Goal: Check status: Check status

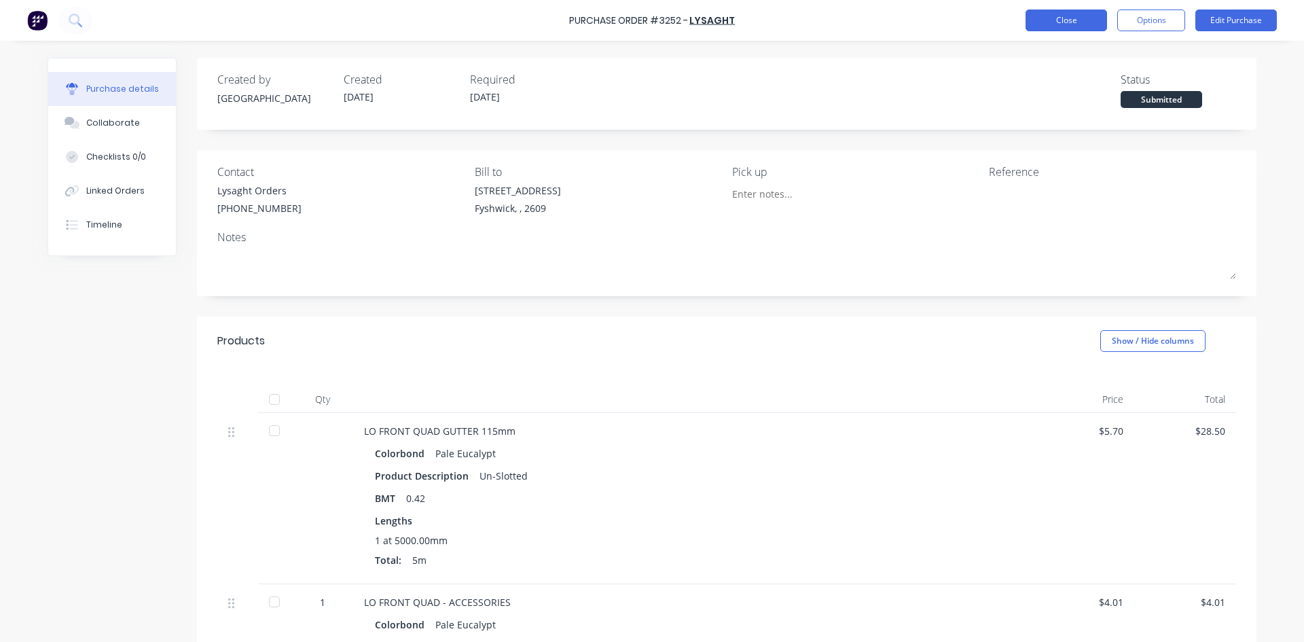
click at [1071, 21] on button "Close" at bounding box center [1067, 21] width 82 height 22
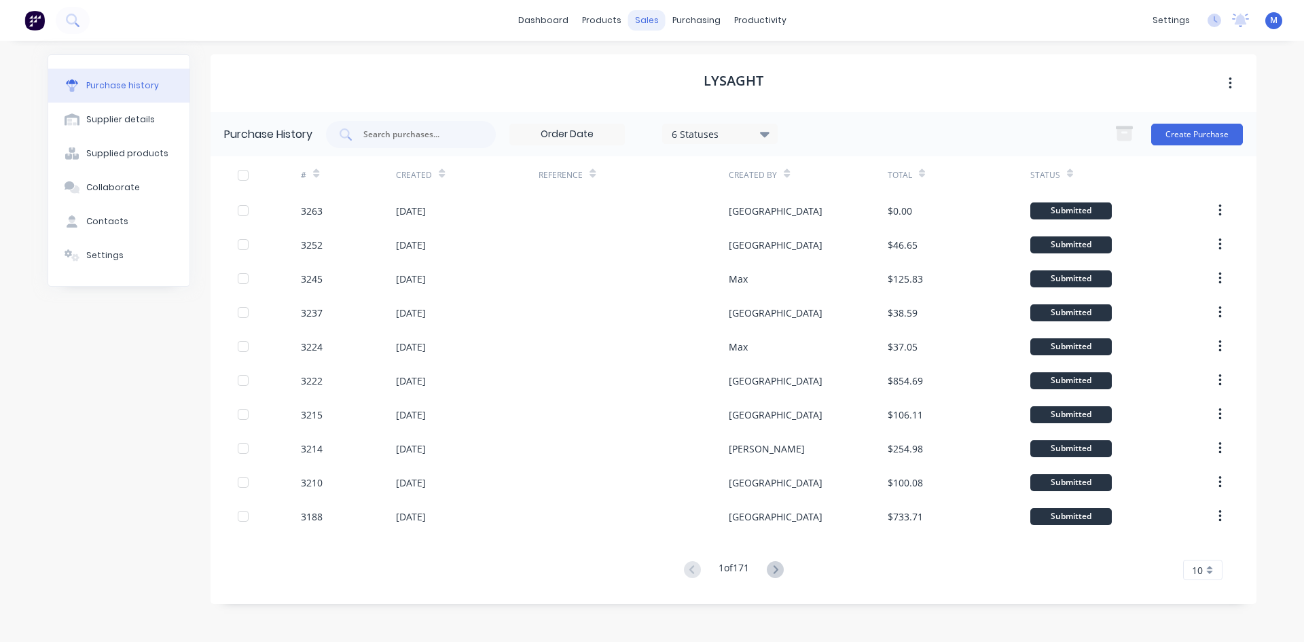
click at [657, 16] on div "sales" at bounding box center [646, 20] width 37 height 20
click at [694, 67] on div "Sales Orders" at bounding box center [697, 65] width 56 height 12
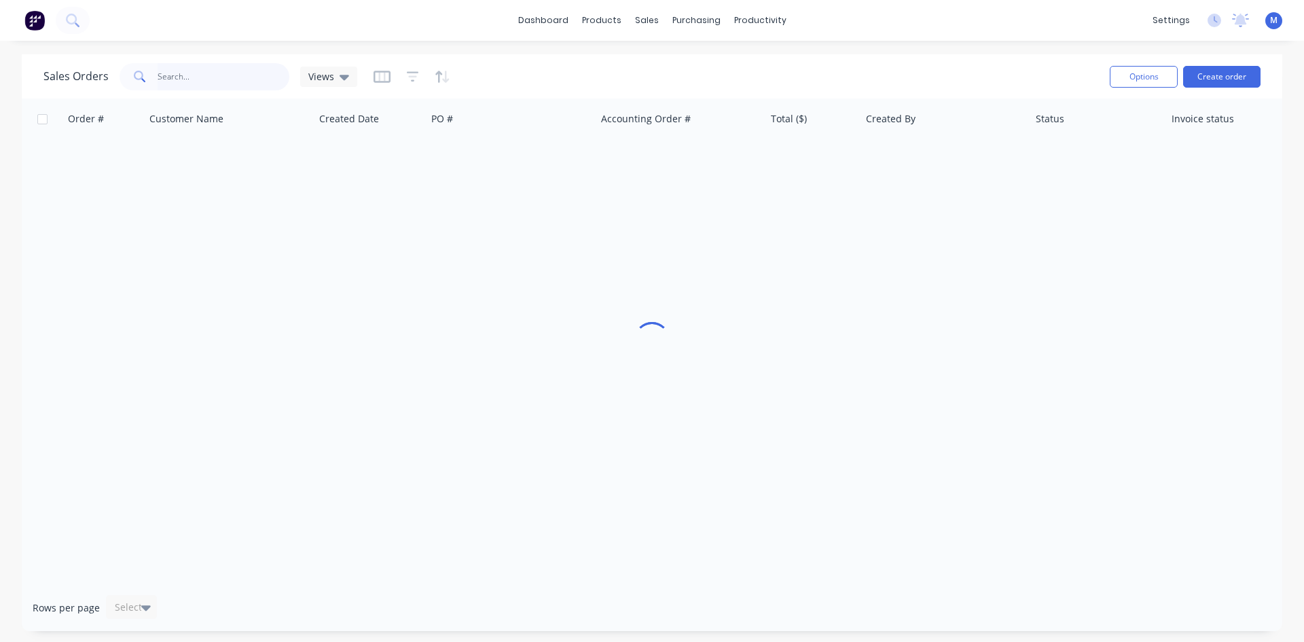
click at [206, 79] on input "text" at bounding box center [224, 76] width 132 height 27
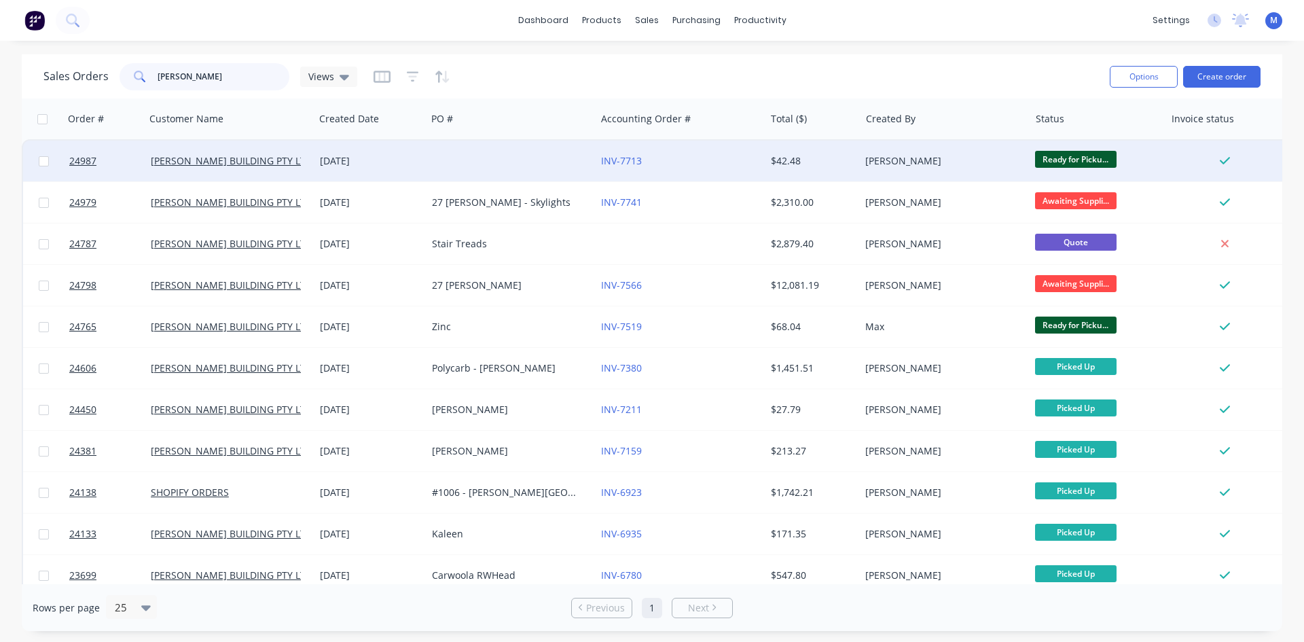
type input "burley"
click at [550, 158] on div at bounding box center [511, 161] width 169 height 41
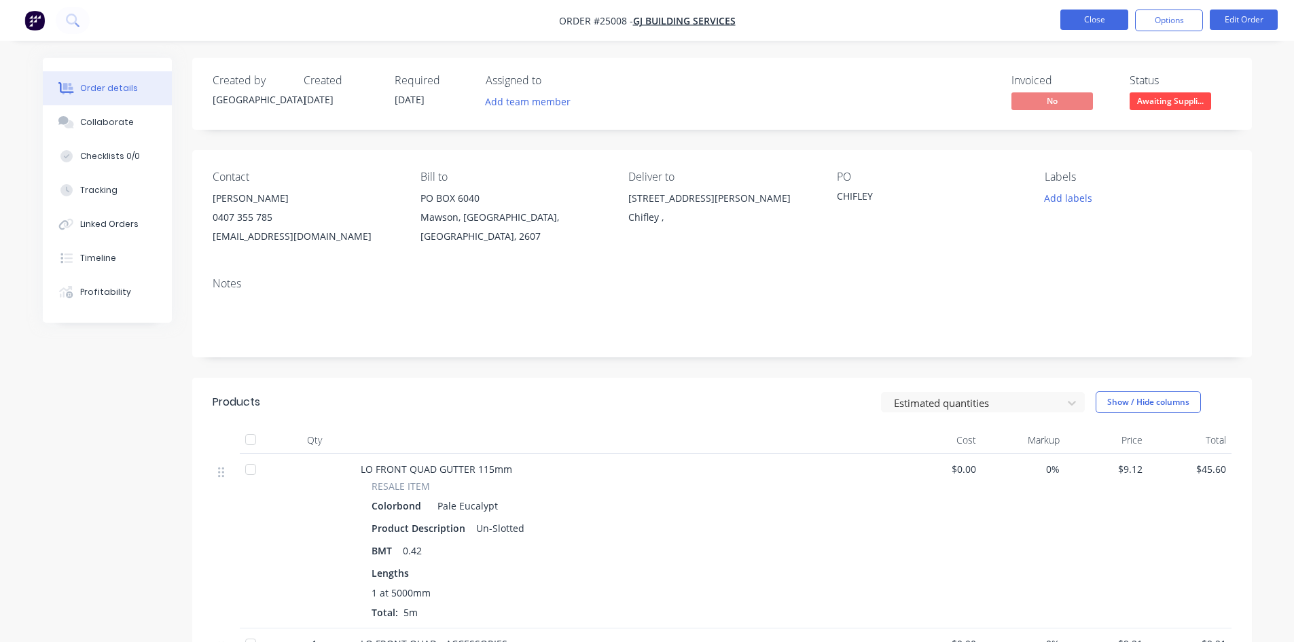
click at [1082, 22] on button "Close" at bounding box center [1094, 20] width 68 height 20
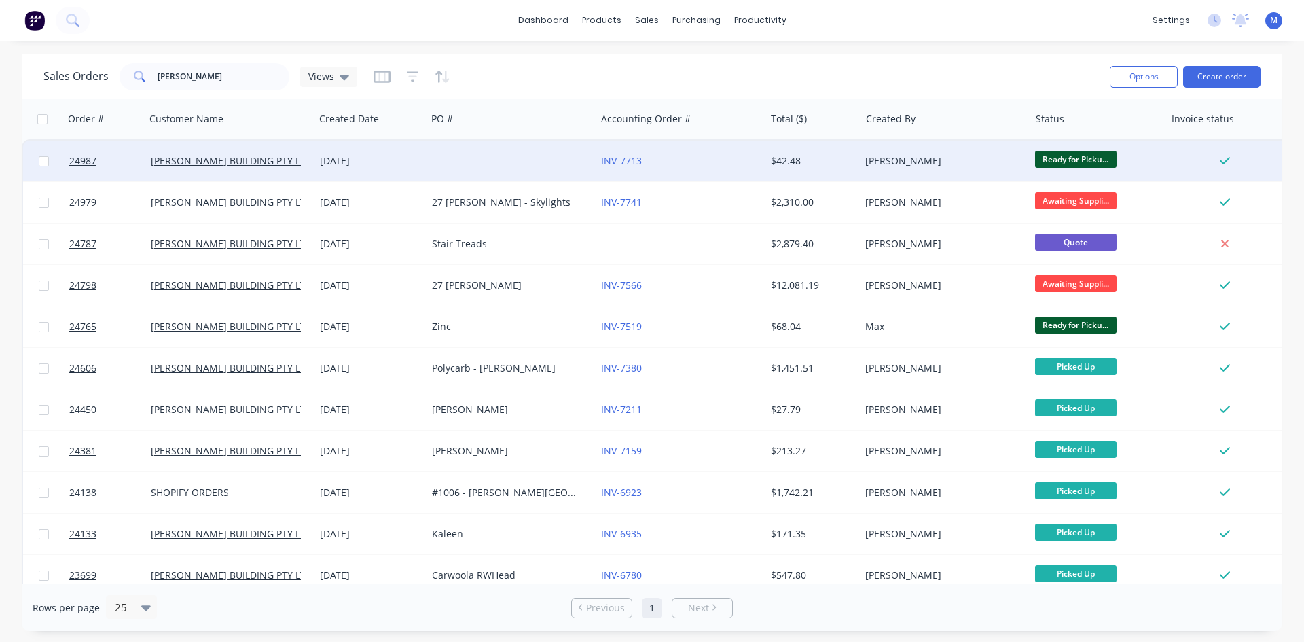
click at [546, 163] on div at bounding box center [511, 161] width 169 height 41
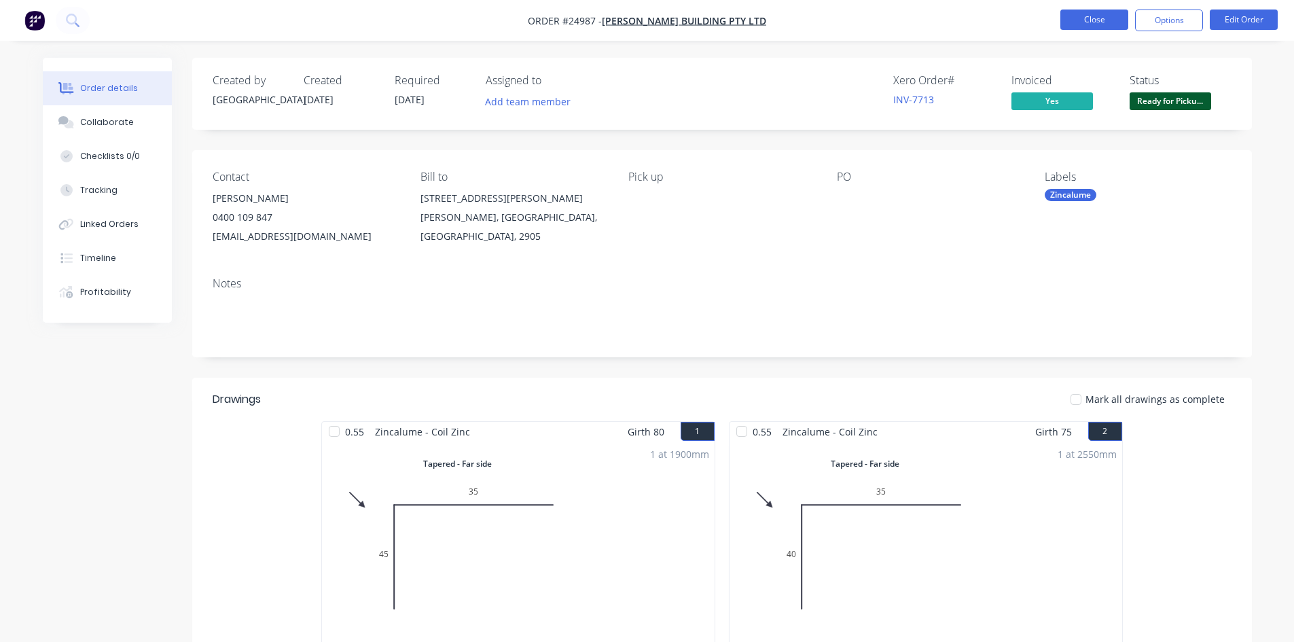
click at [1100, 20] on button "Close" at bounding box center [1094, 20] width 68 height 20
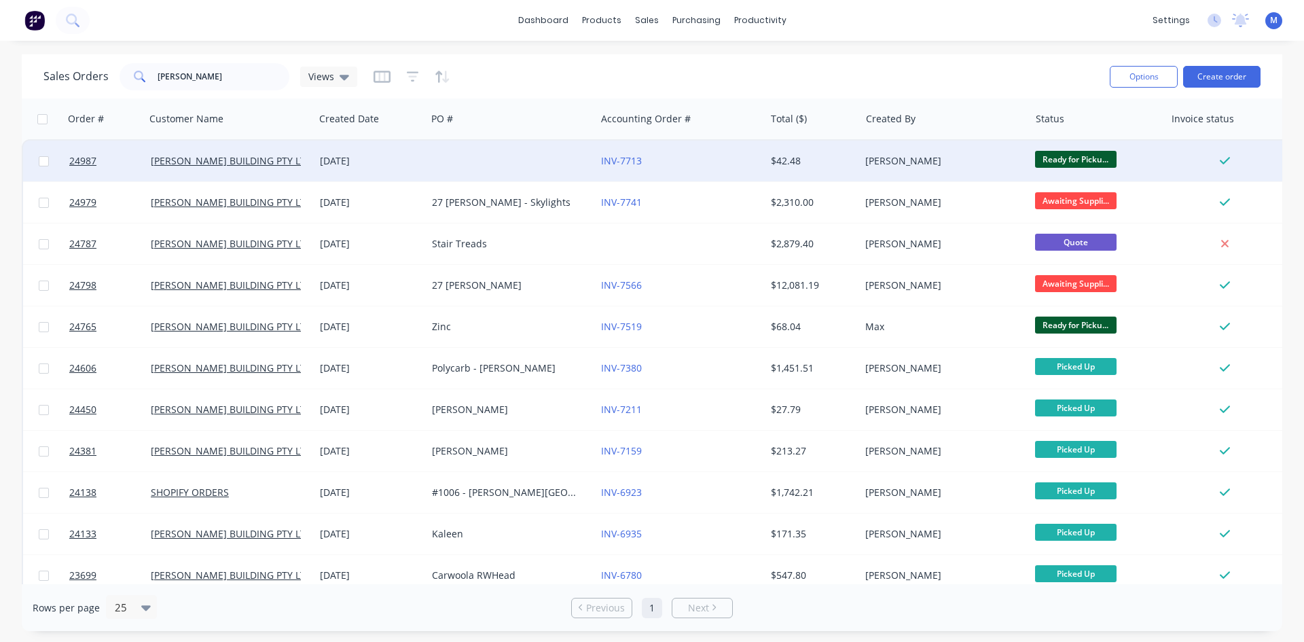
click at [706, 163] on div "INV-7713" at bounding box center [676, 161] width 151 height 14
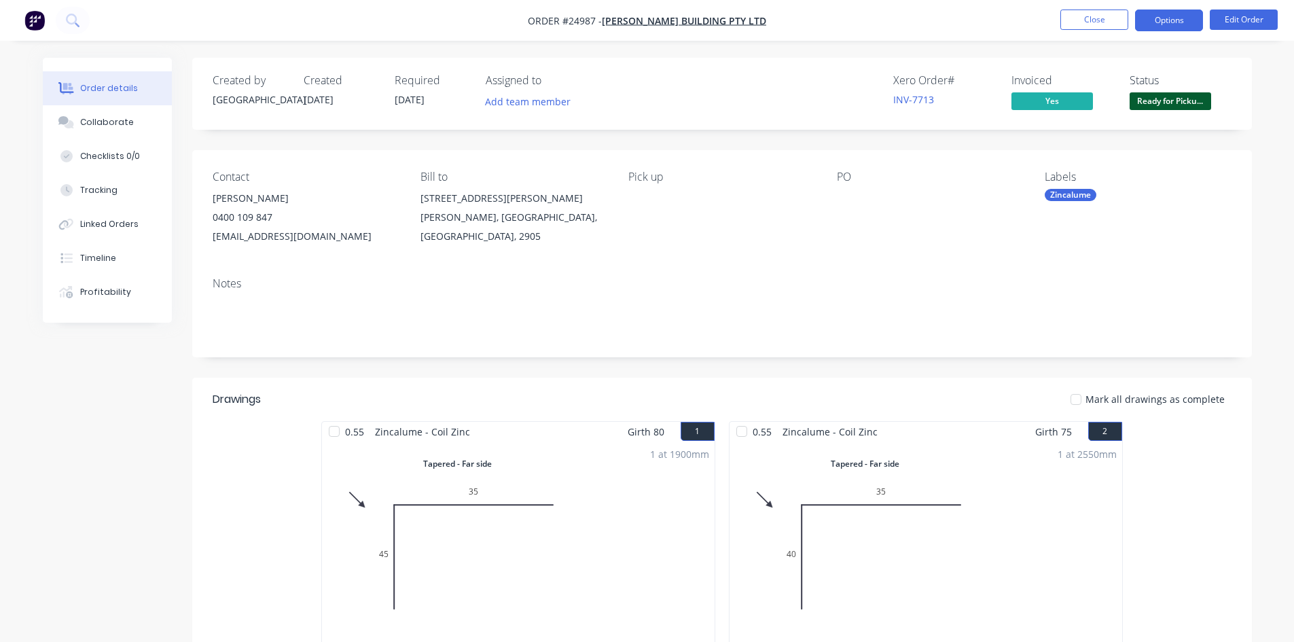
click at [1179, 18] on button "Options" at bounding box center [1169, 21] width 68 height 22
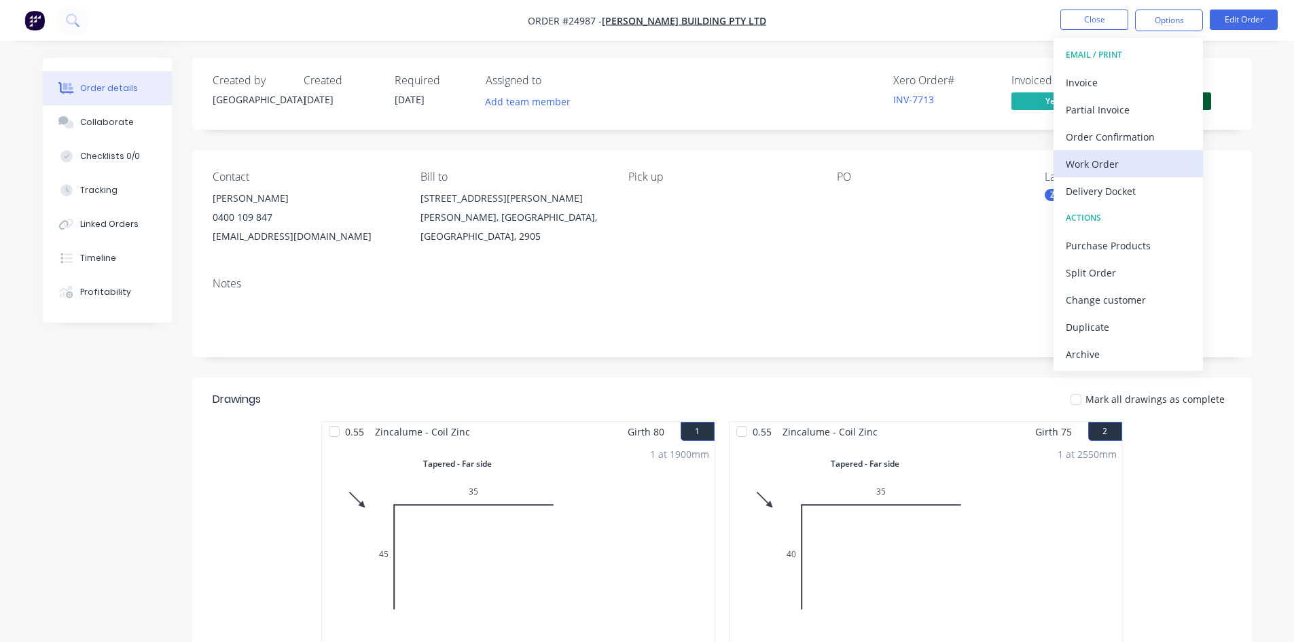
click at [1142, 164] on div "Work Order" at bounding box center [1128, 164] width 125 height 20
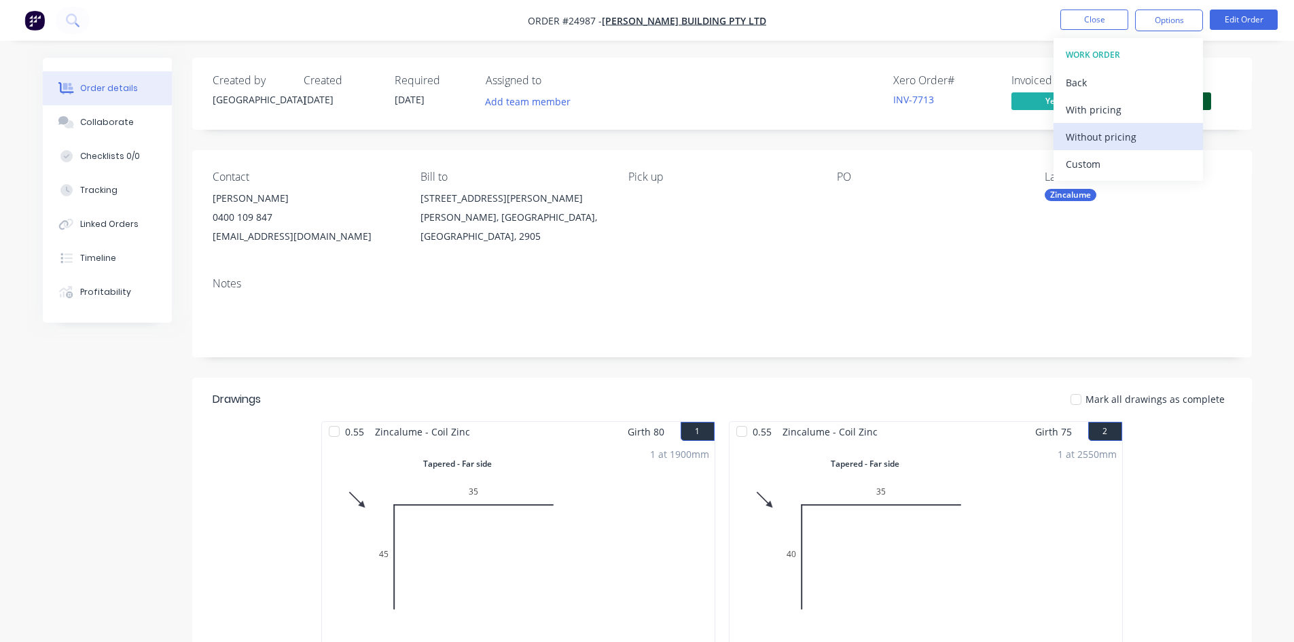
click at [1136, 132] on div "Without pricing" at bounding box center [1128, 137] width 125 height 20
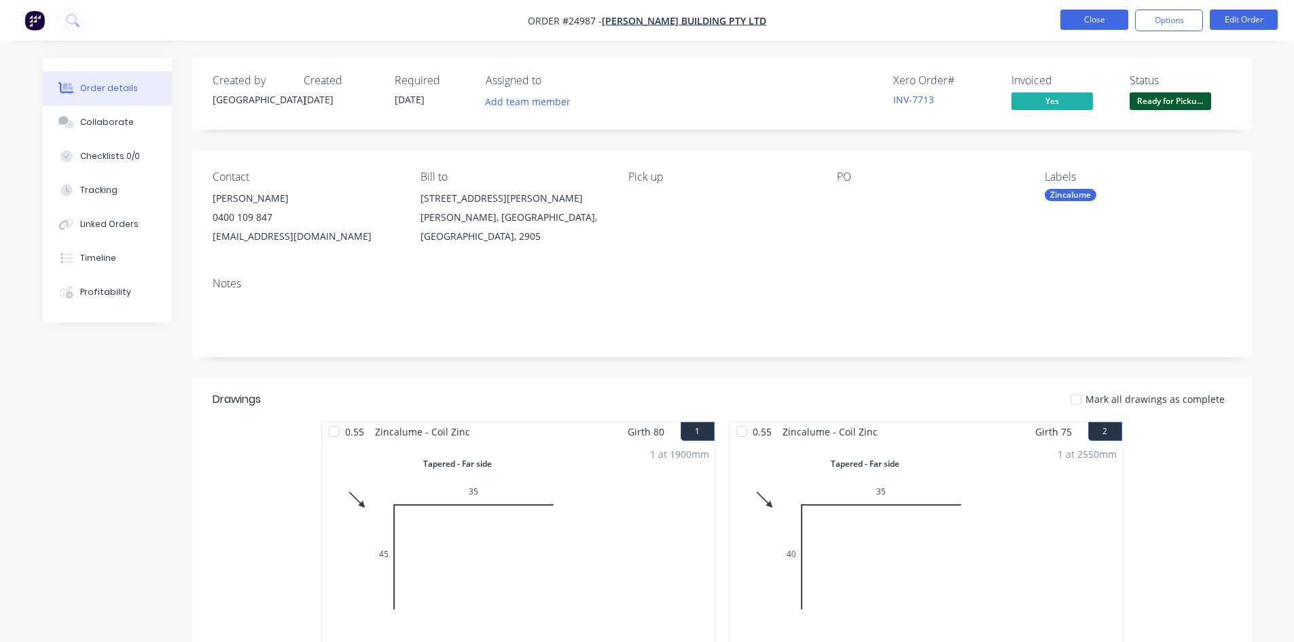
click at [1102, 19] on button "Close" at bounding box center [1094, 20] width 68 height 20
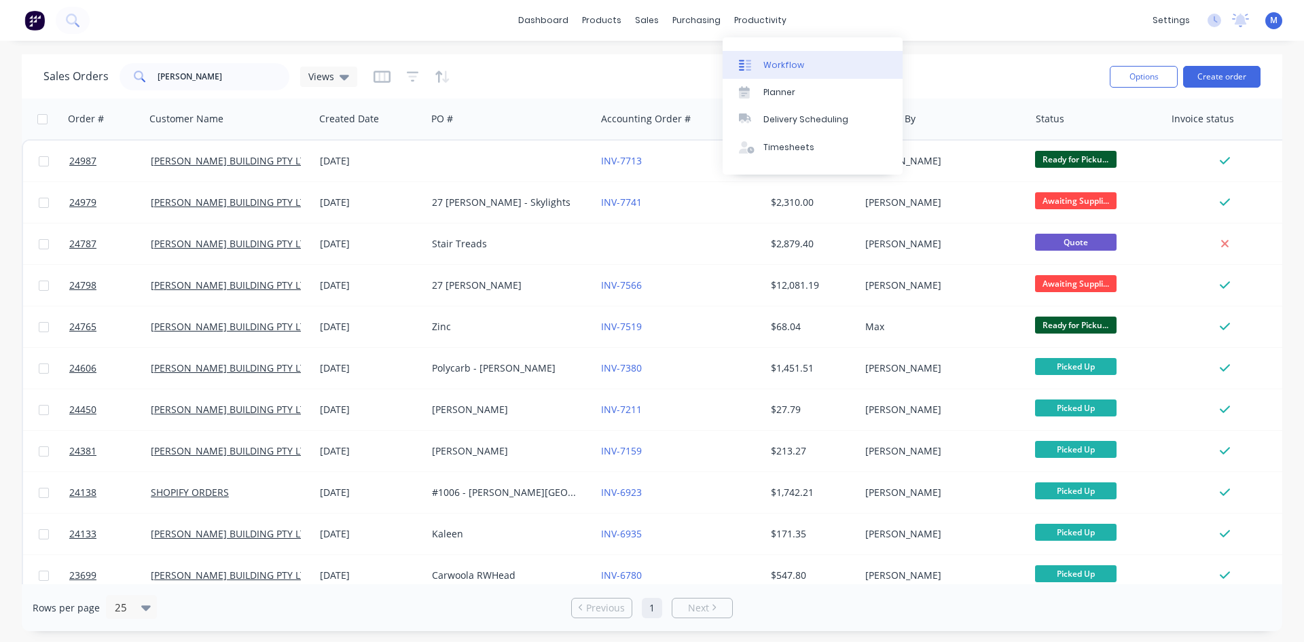
click at [792, 62] on div "Workflow" at bounding box center [783, 65] width 41 height 12
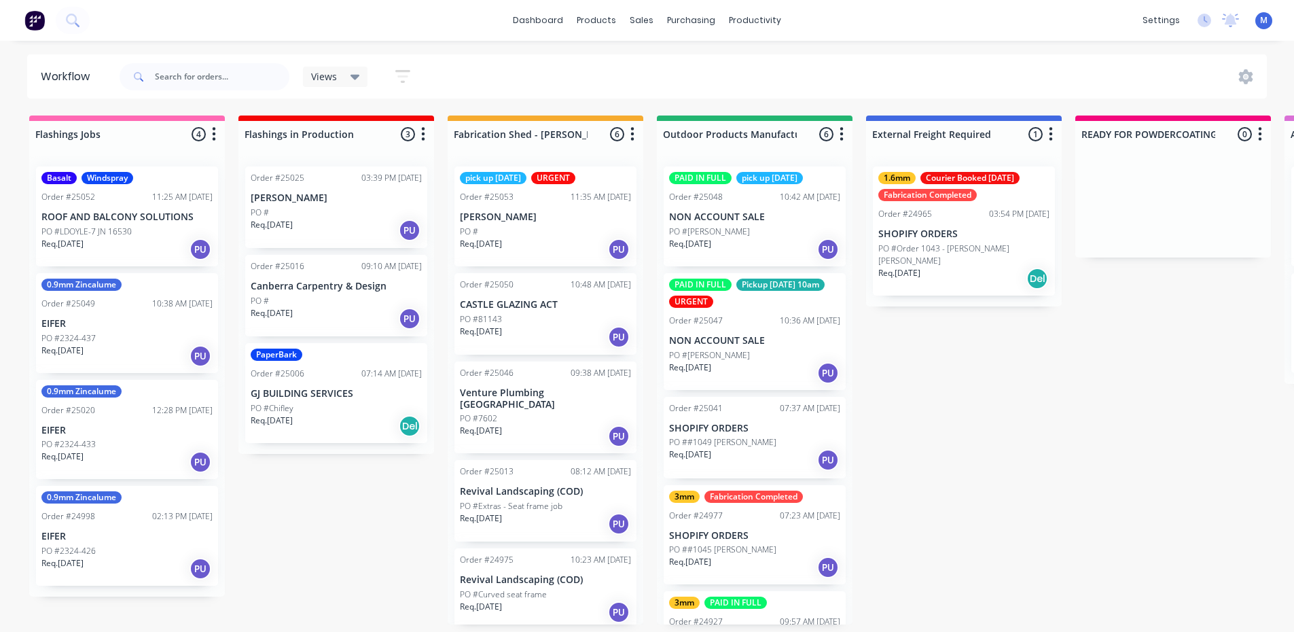
scroll to position [3, 0]
click at [291, 416] on p "Req. 23/09/25" at bounding box center [272, 420] width 42 height 12
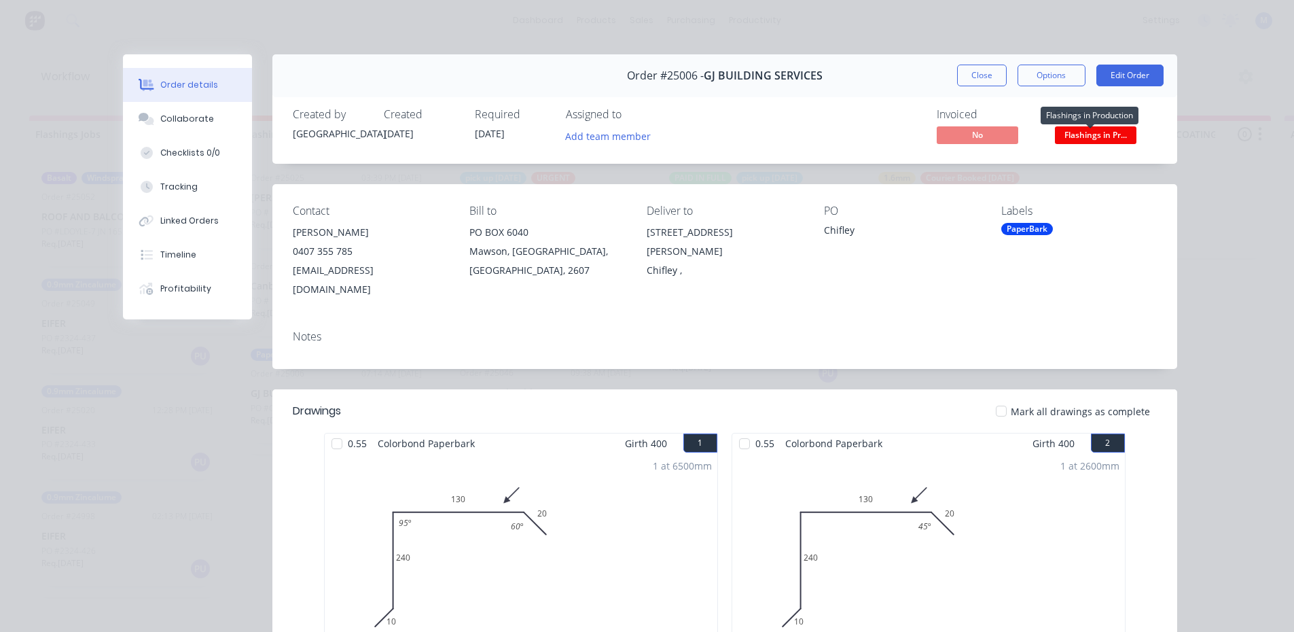
click at [1094, 135] on span "Flashings in Pr..." at bounding box center [1096, 134] width 82 height 17
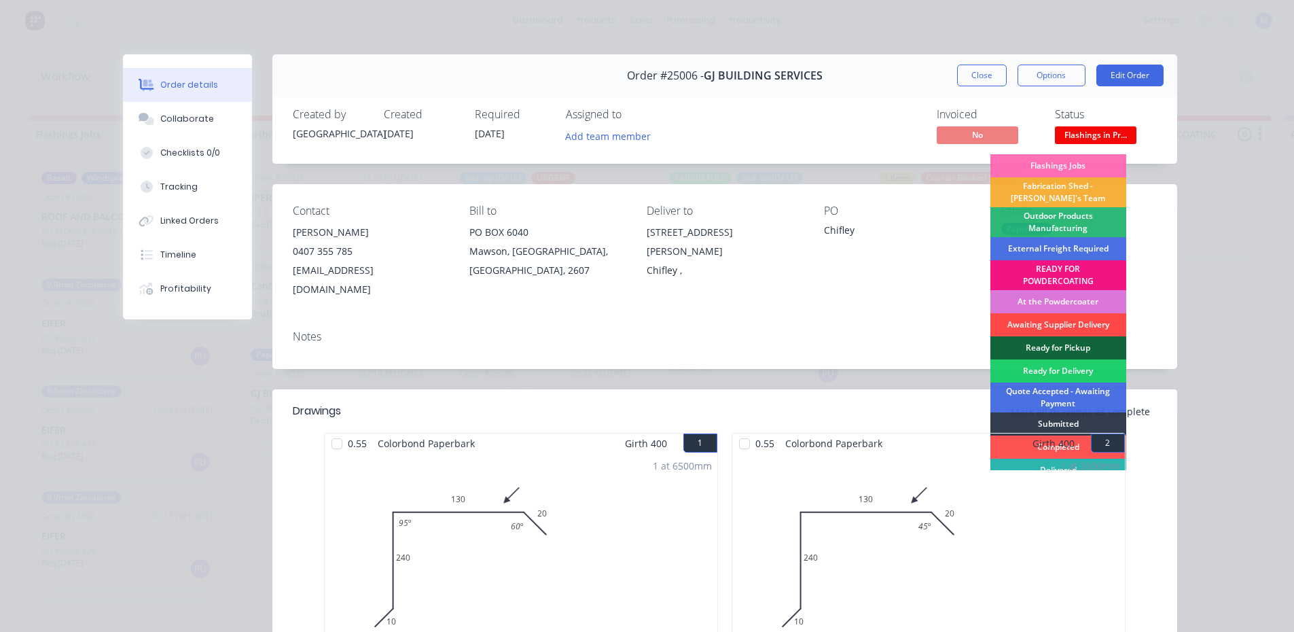
click at [1073, 321] on div "Awaiting Supplier Delivery" at bounding box center [1058, 324] width 136 height 23
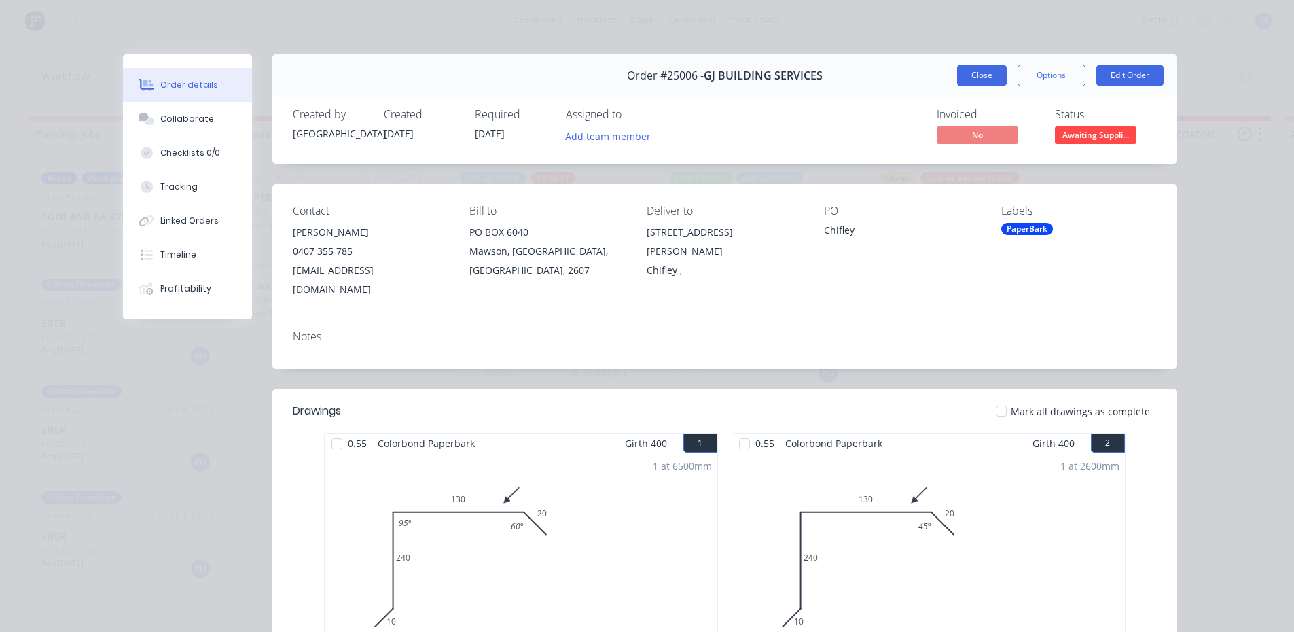
click at [990, 81] on button "Close" at bounding box center [982, 76] width 50 height 22
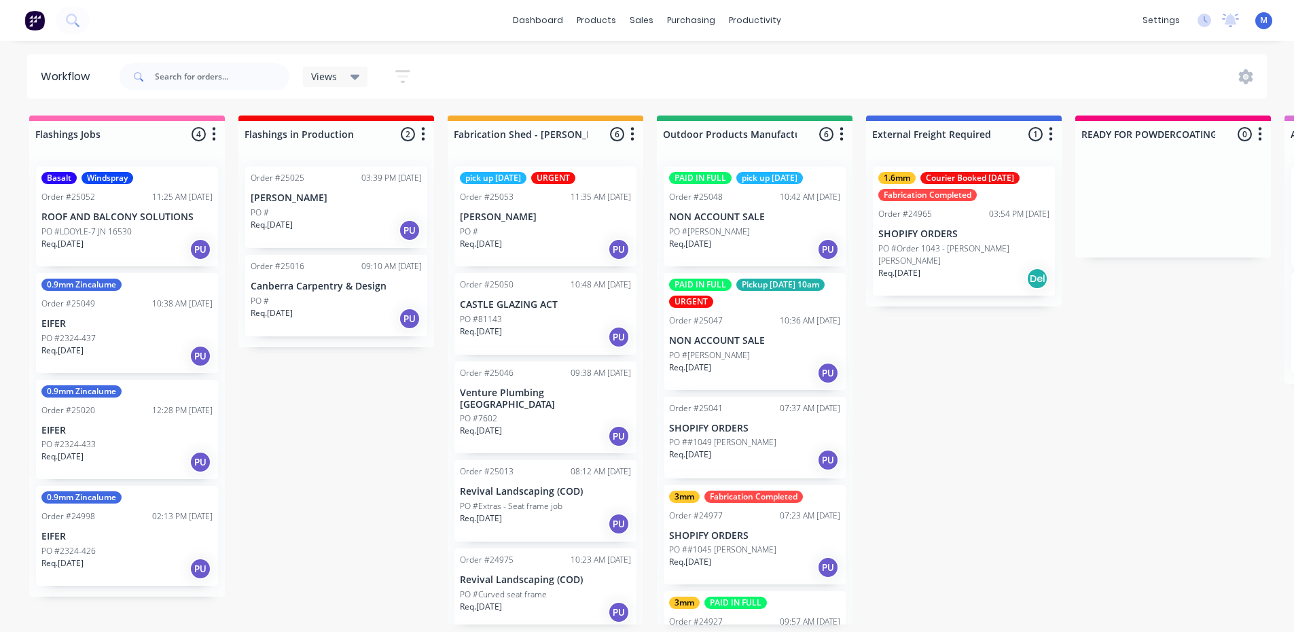
click at [322, 210] on div "PO #" at bounding box center [336, 212] width 171 height 12
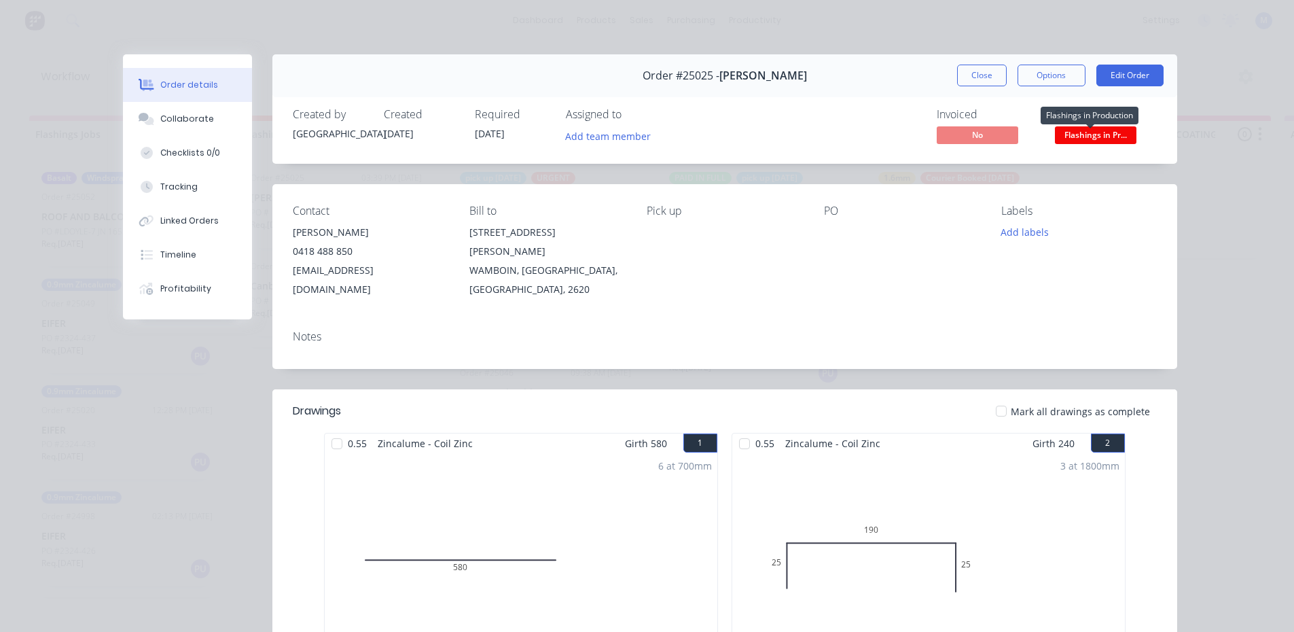
click at [1091, 139] on span "Flashings in Pr..." at bounding box center [1096, 134] width 82 height 17
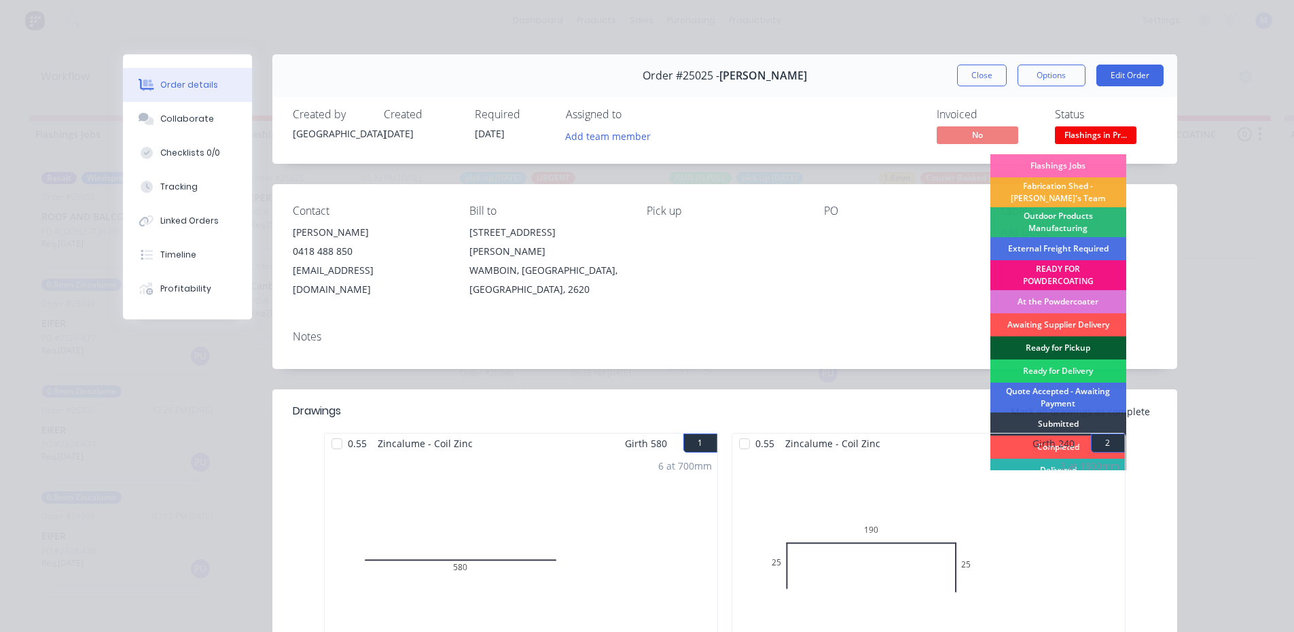
click at [1068, 345] on div "Ready for Pickup" at bounding box center [1058, 347] width 136 height 23
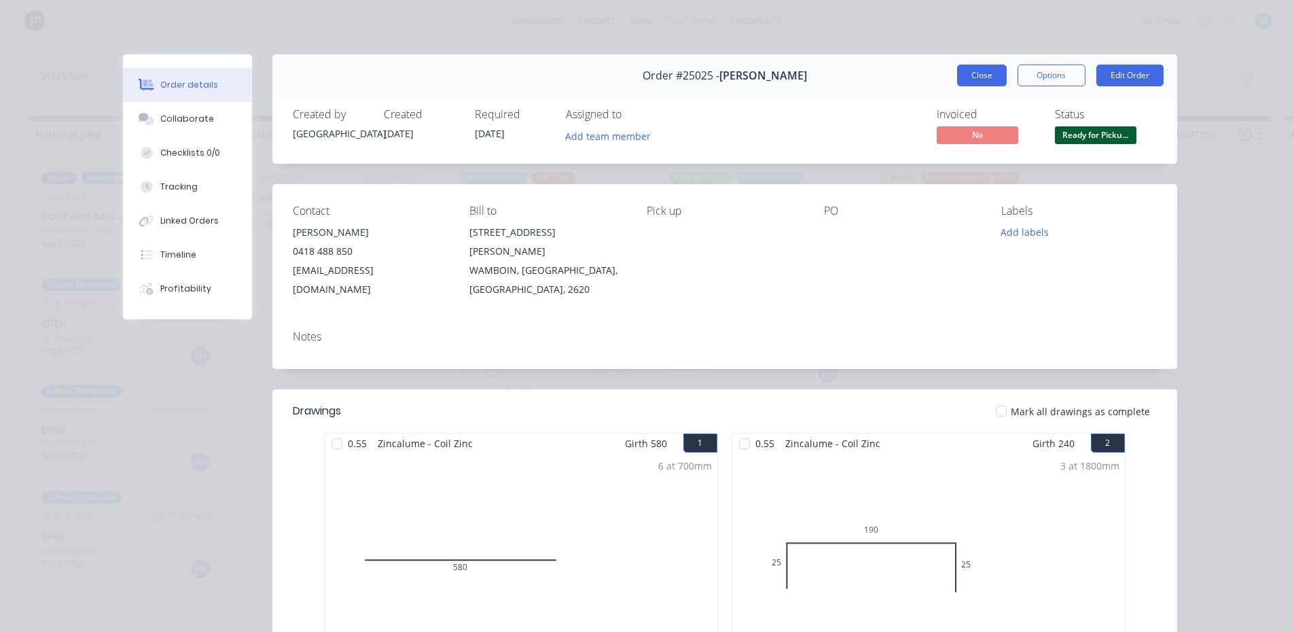
click at [977, 74] on button "Close" at bounding box center [982, 76] width 50 height 22
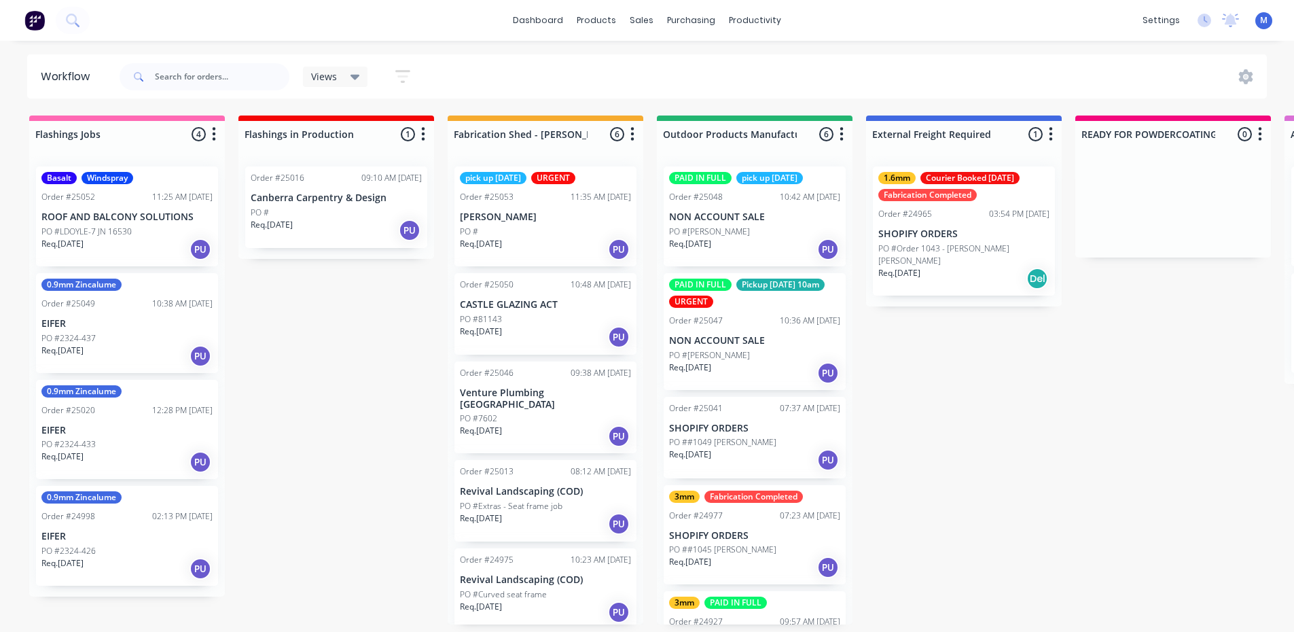
scroll to position [0, 0]
click at [98, 248] on div "Req. [DATE] PU" at bounding box center [126, 249] width 171 height 23
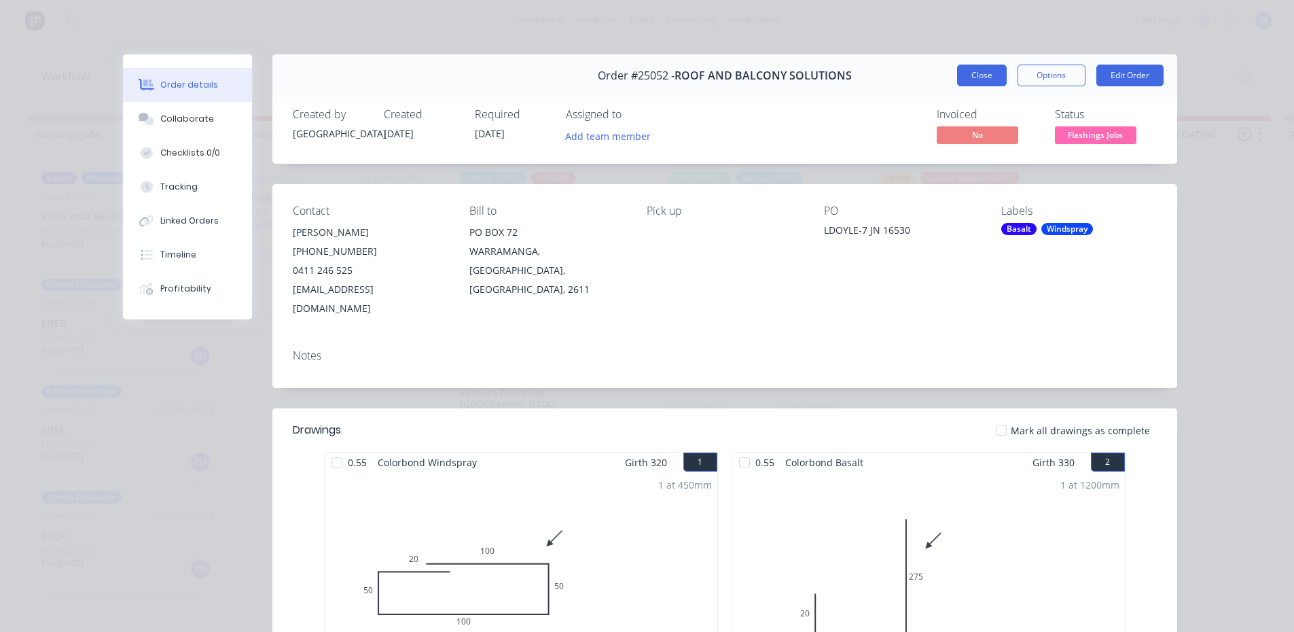
click at [979, 75] on button "Close" at bounding box center [982, 76] width 50 height 22
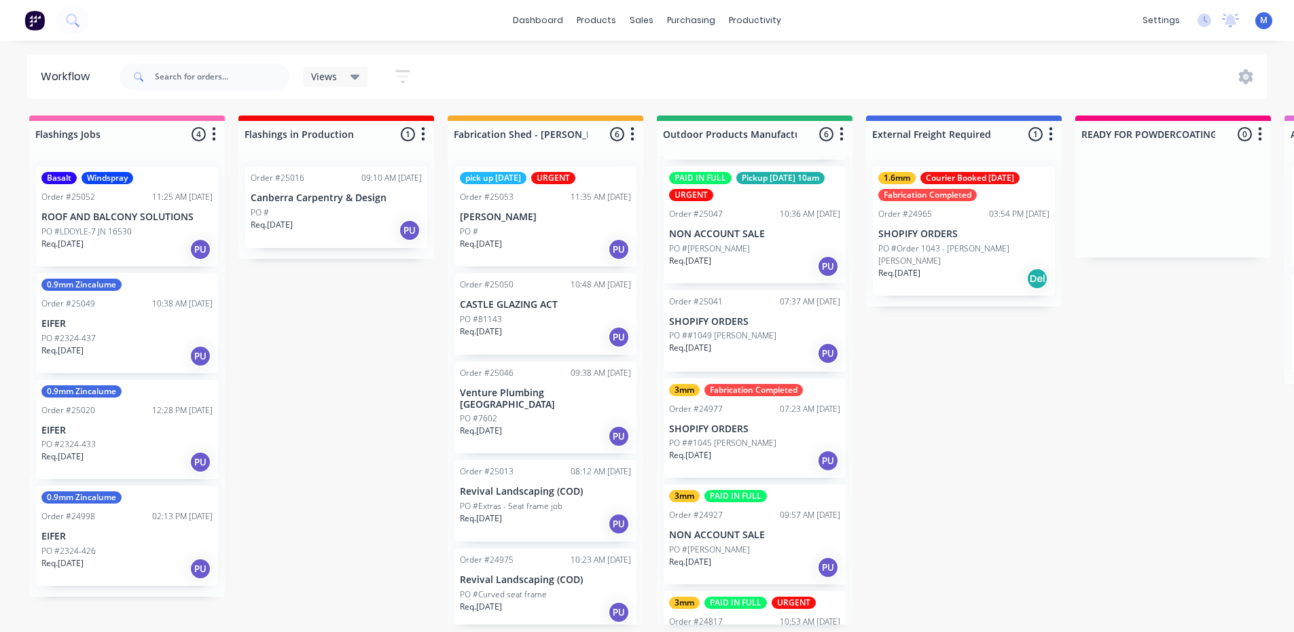
scroll to position [174, 0]
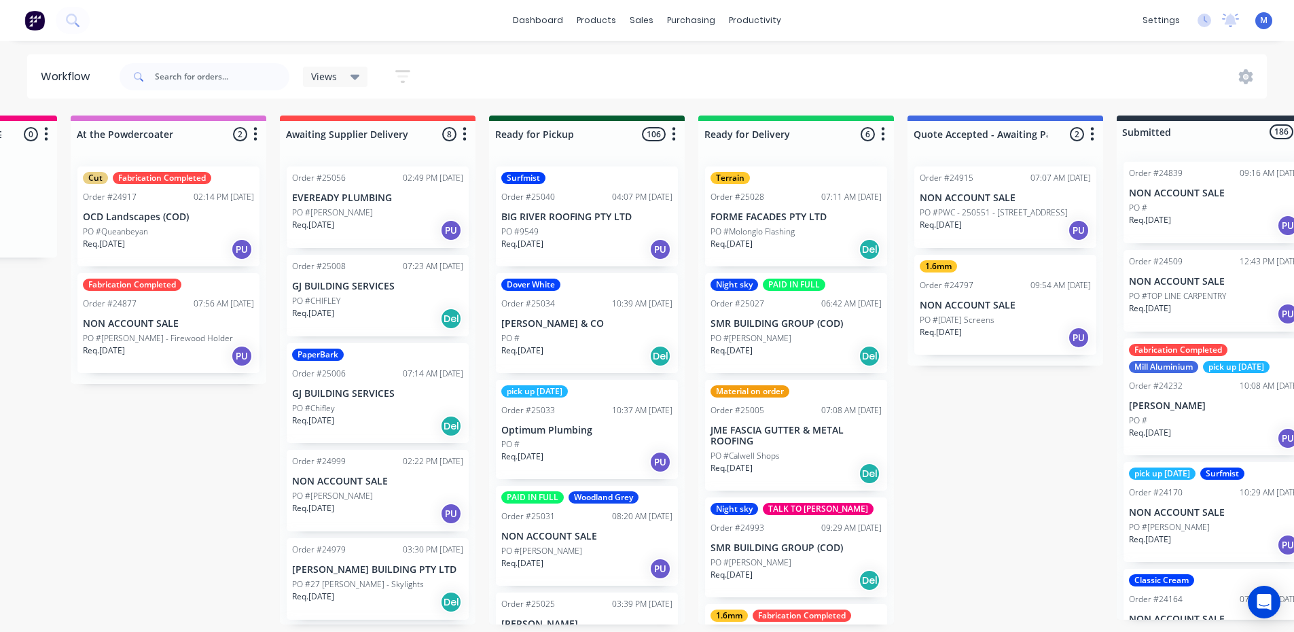
scroll to position [238, 0]
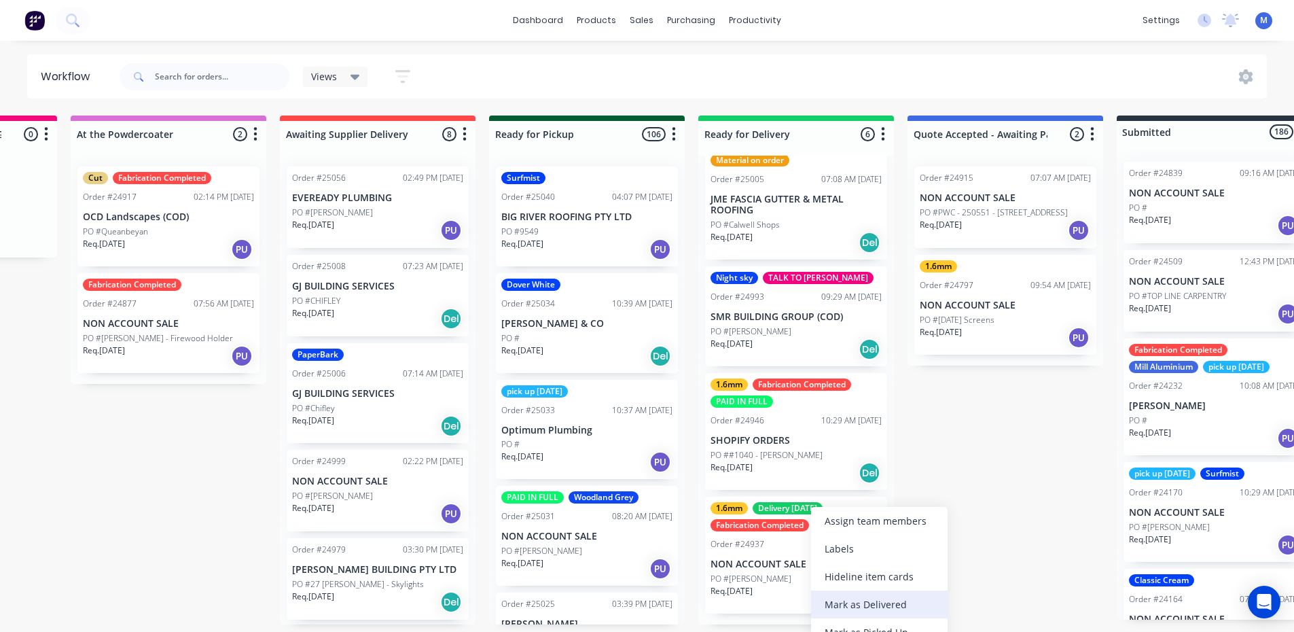
click at [871, 608] on div "Mark as Delivered" at bounding box center [879, 604] width 137 height 28
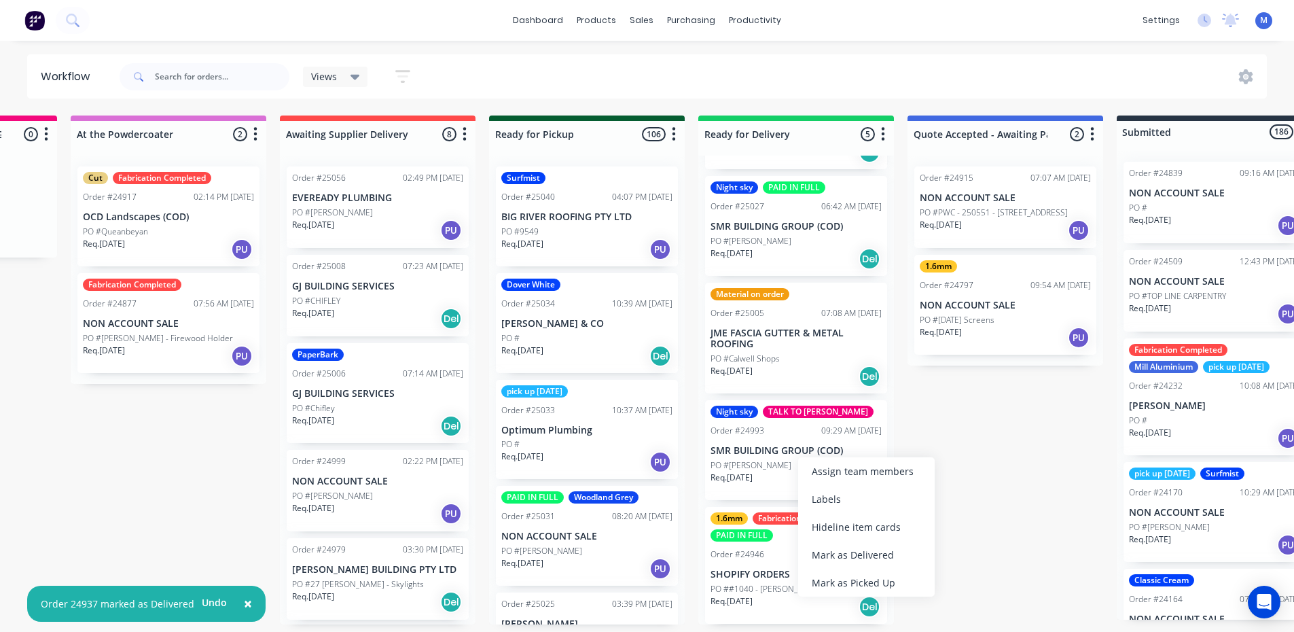
drag, startPoint x: 879, startPoint y: 558, endPoint x: 871, endPoint y: 555, distance: 8.0
click at [877, 558] on div "Mark as Delivered" at bounding box center [866, 555] width 137 height 28
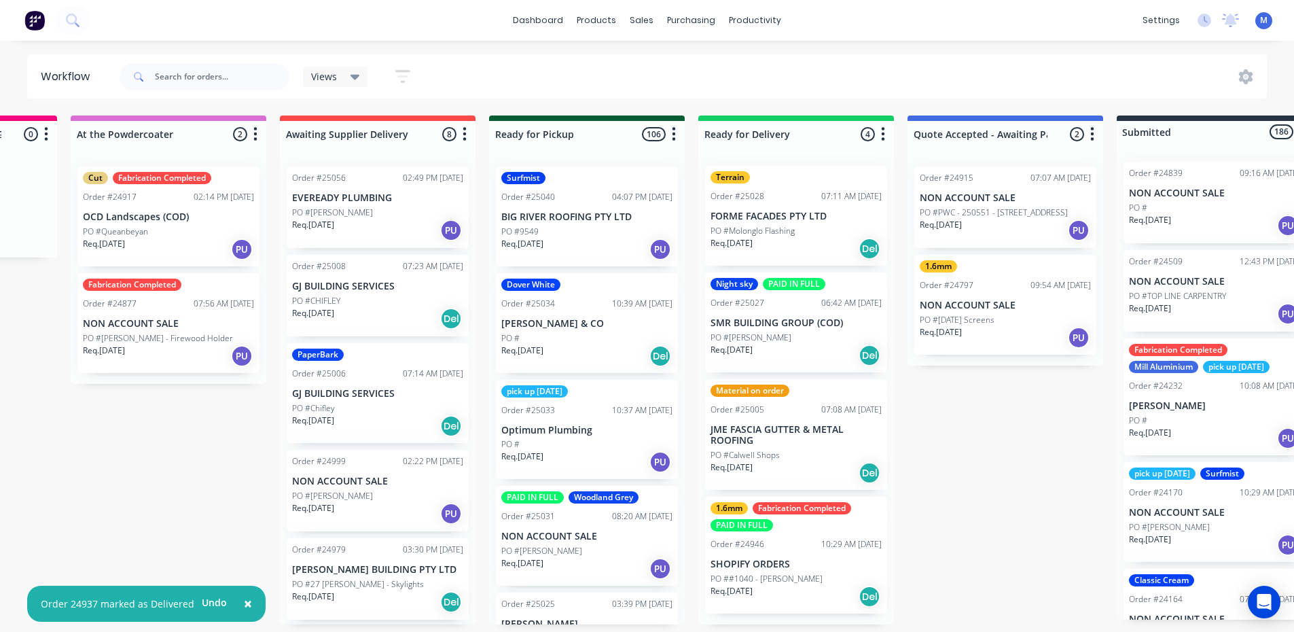
scroll to position [0, 0]
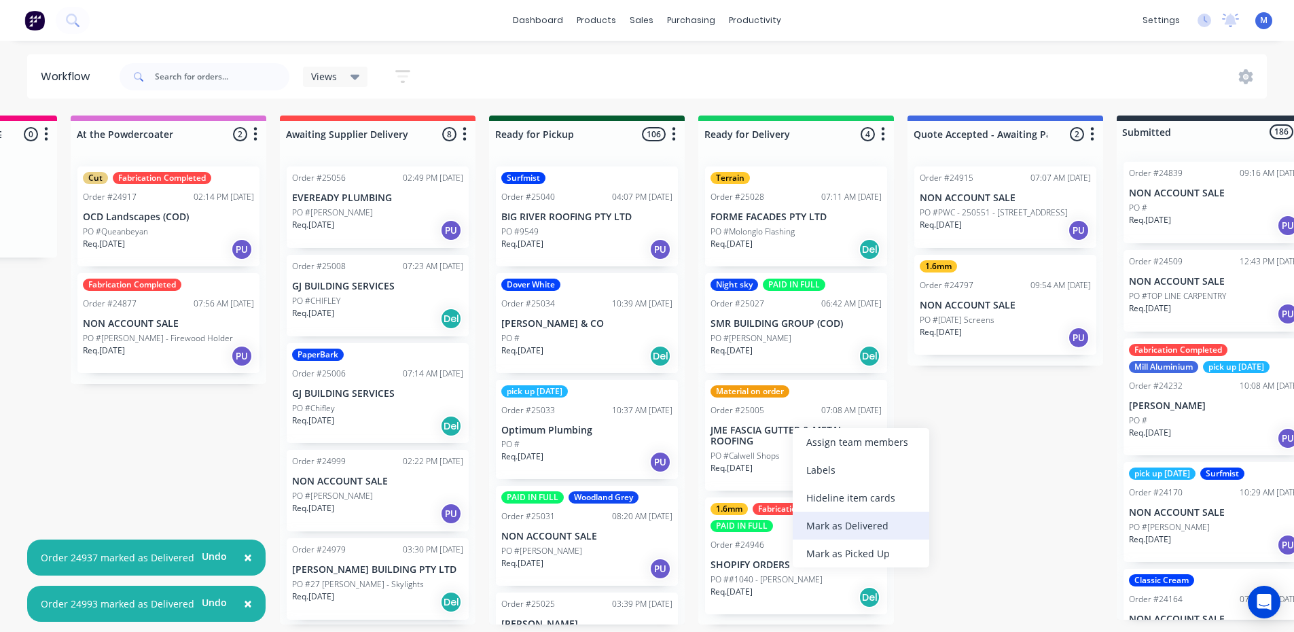
click at [887, 521] on div "Mark as Delivered" at bounding box center [861, 525] width 137 height 28
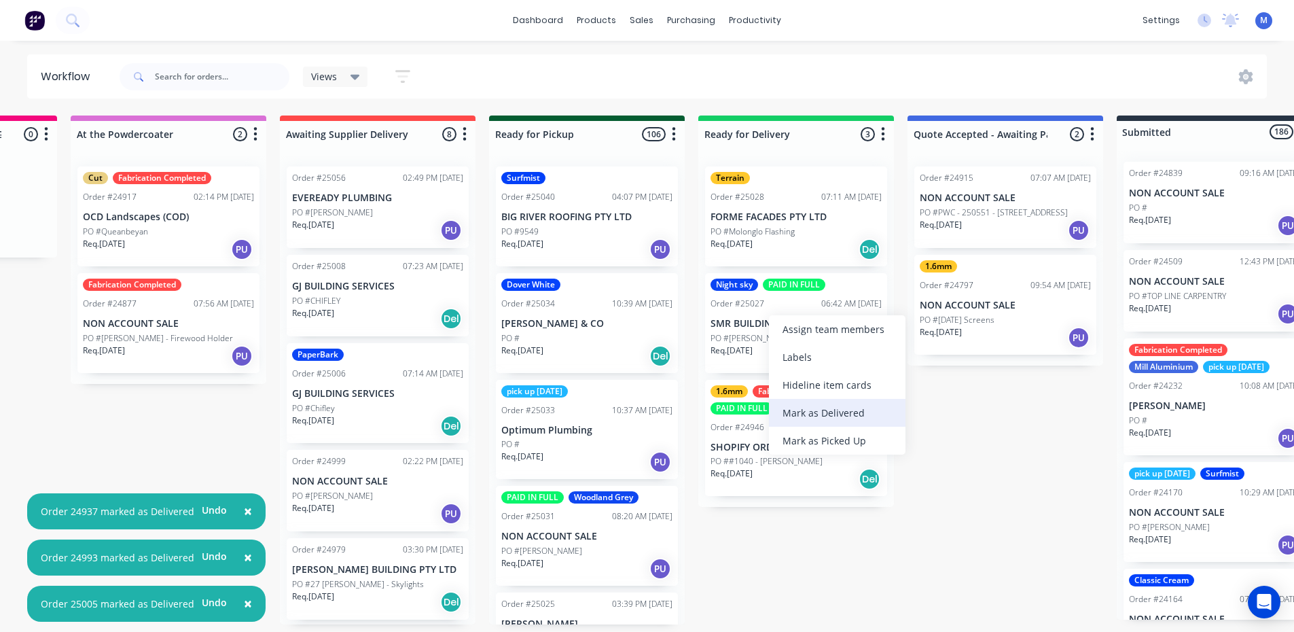
click at [878, 412] on div "Mark as Delivered" at bounding box center [837, 413] width 137 height 28
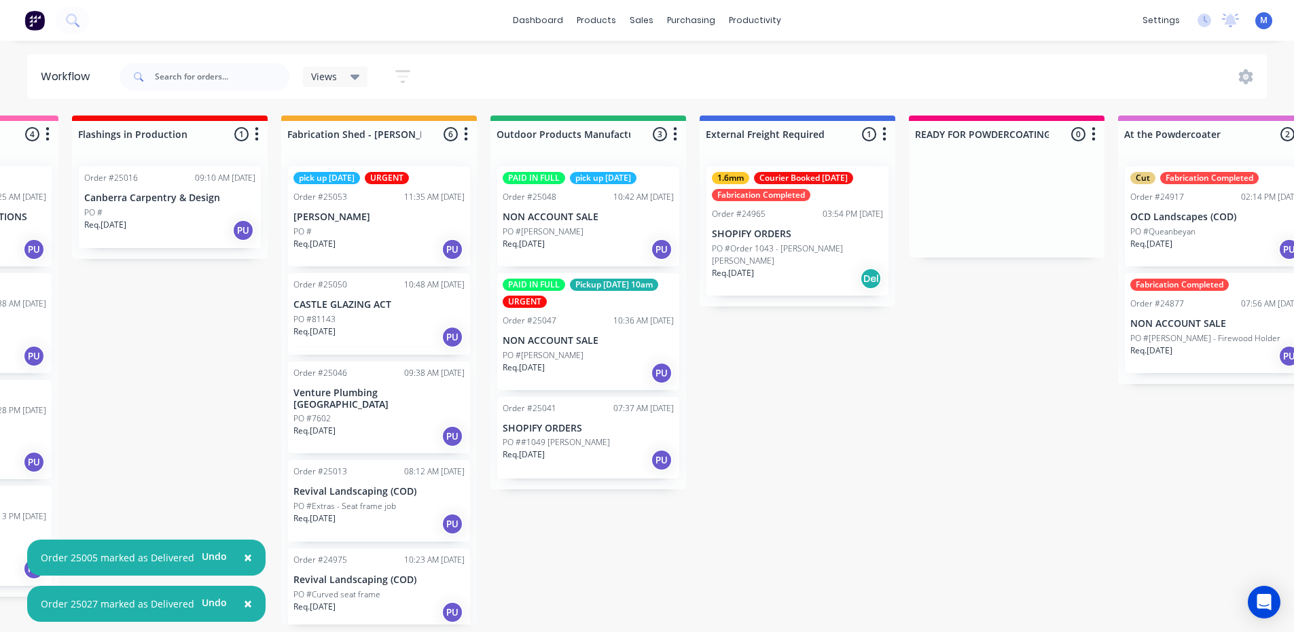
scroll to position [3, 0]
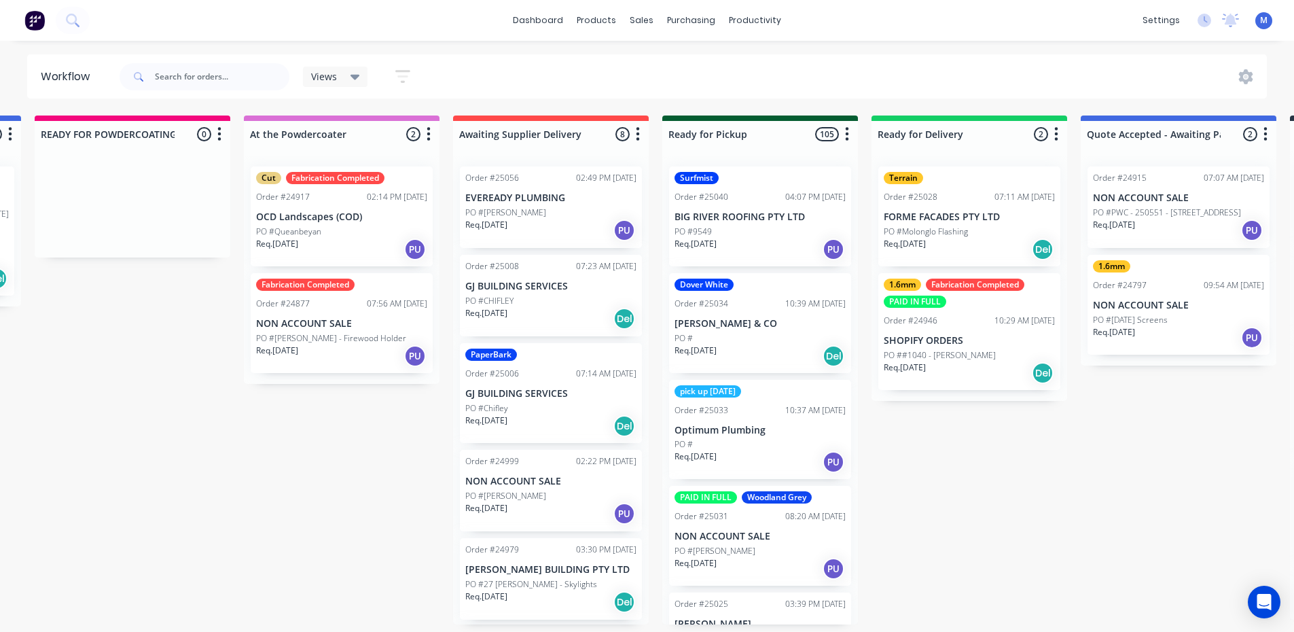
scroll to position [0, 1206]
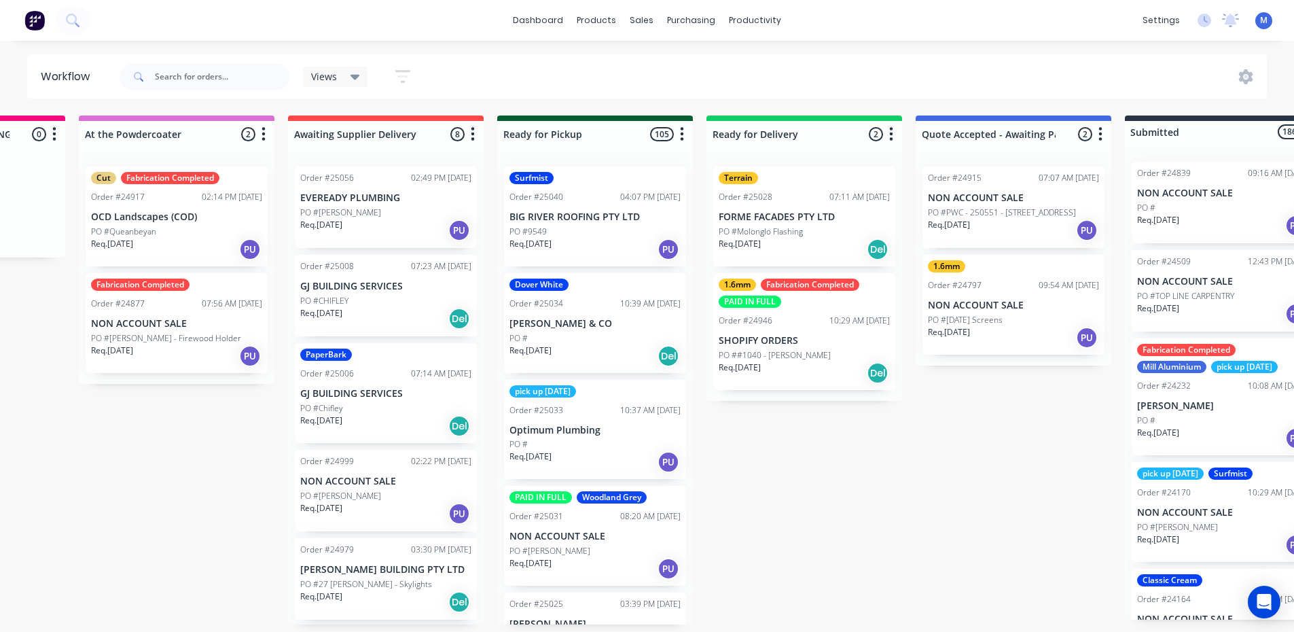
click at [775, 310] on div "1.6mm Fabrication Completed PAID IN FULL Order #24946 10:29 AM [DATE] SHOPIFY O…" at bounding box center [804, 331] width 182 height 117
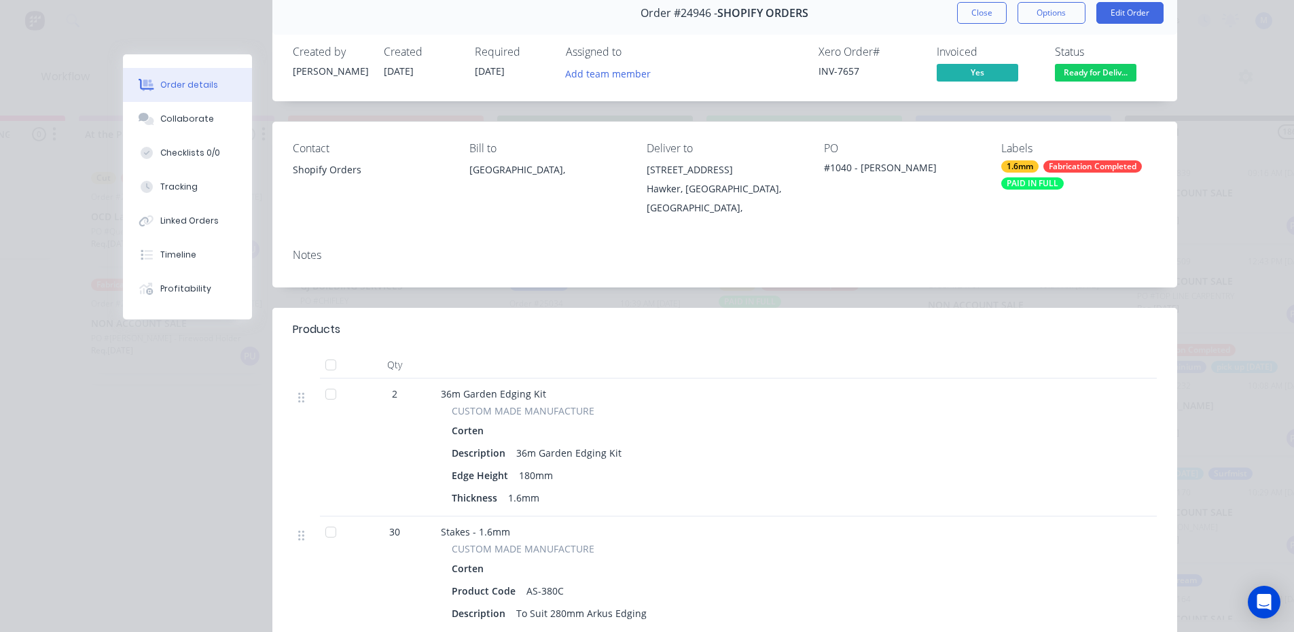
scroll to position [0, 0]
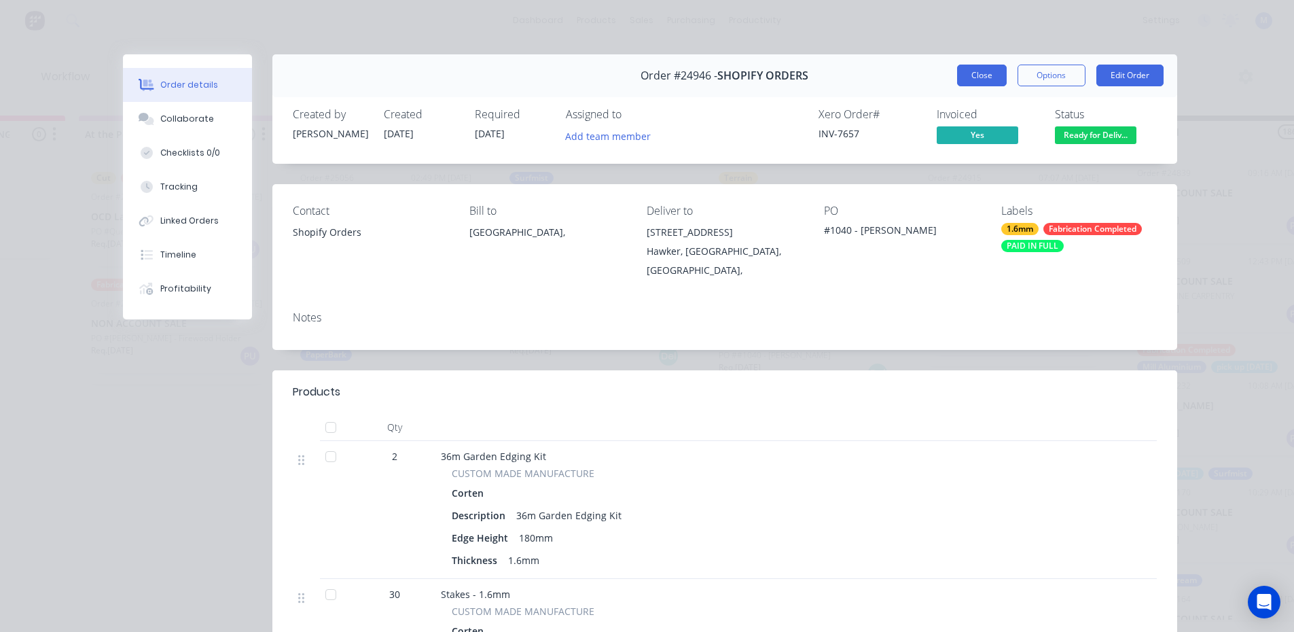
click at [962, 71] on button "Close" at bounding box center [982, 76] width 50 height 22
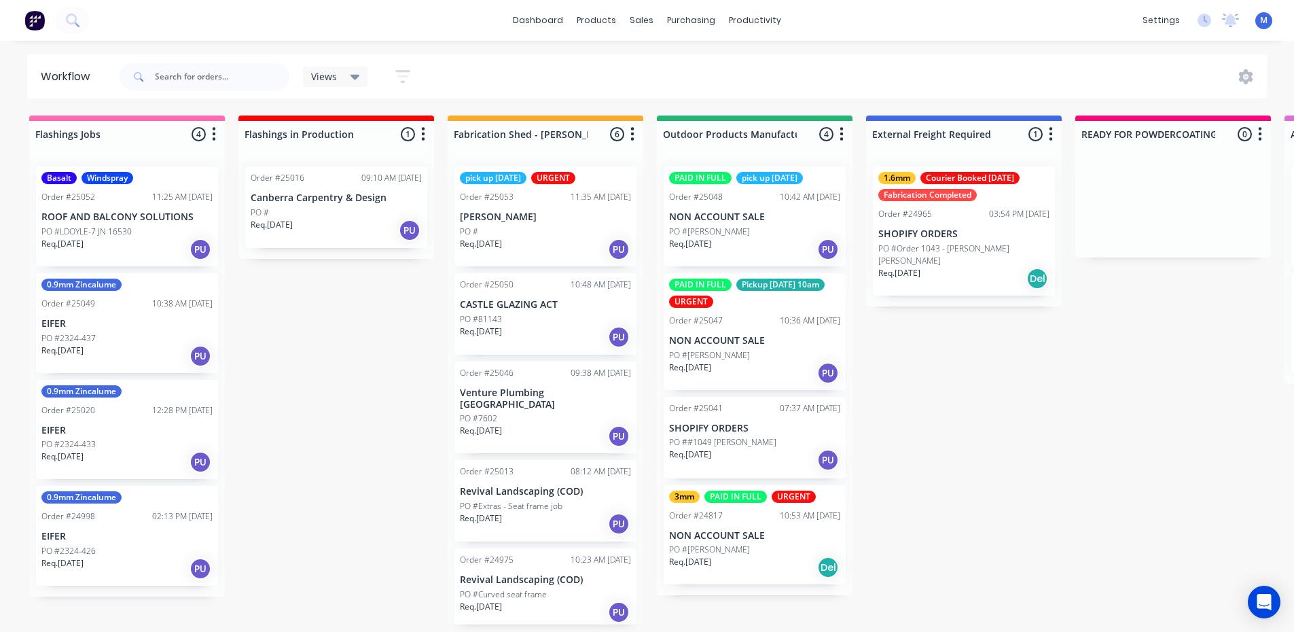
click at [530, 238] on div "Req. [DATE] PU" at bounding box center [545, 249] width 171 height 23
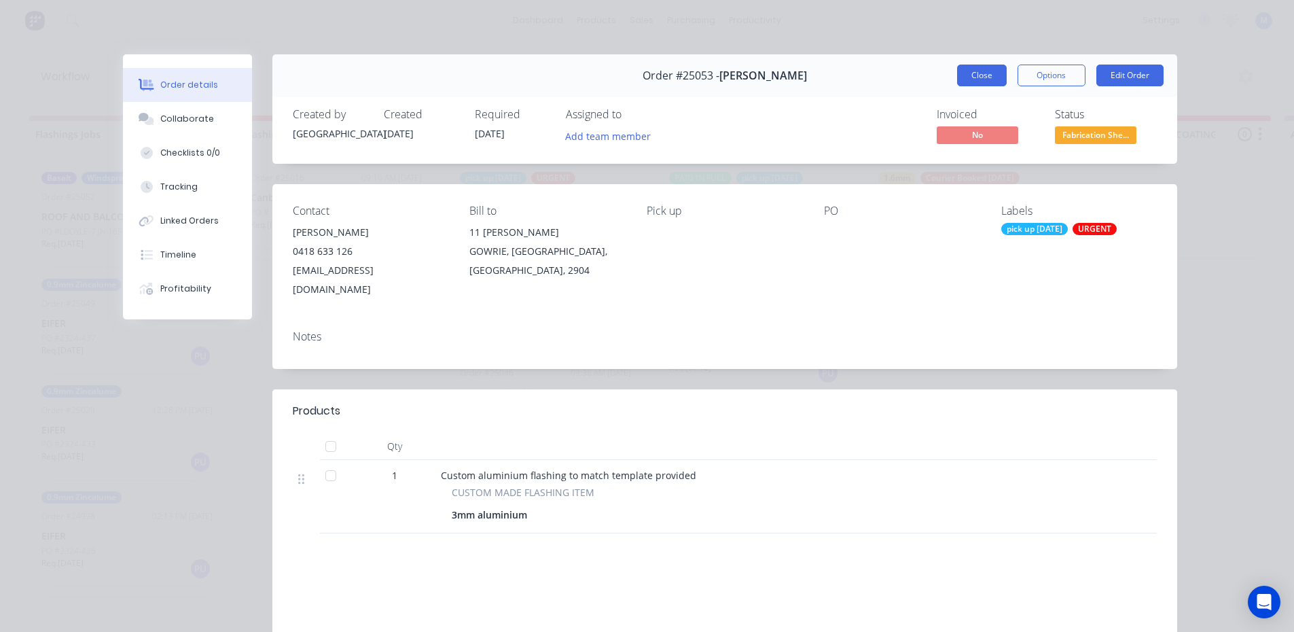
click at [978, 72] on button "Close" at bounding box center [982, 76] width 50 height 22
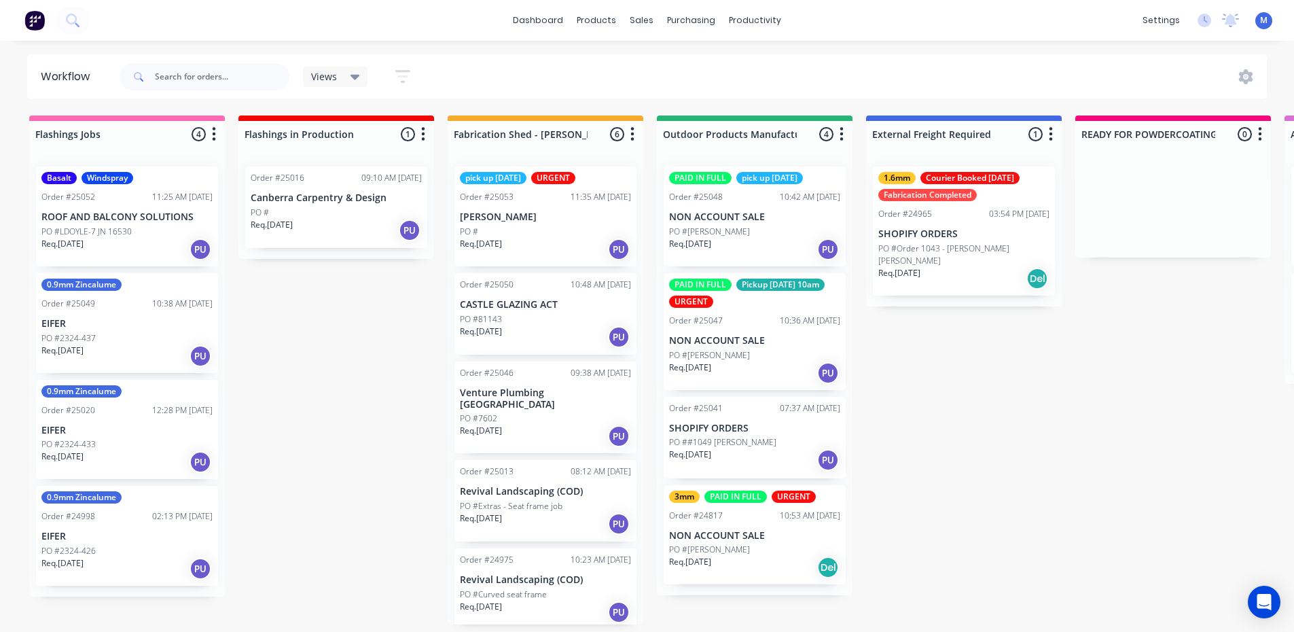
click at [497, 313] on p "PO #81143" at bounding box center [481, 319] width 42 height 12
